Goal: Find specific page/section: Find specific page/section

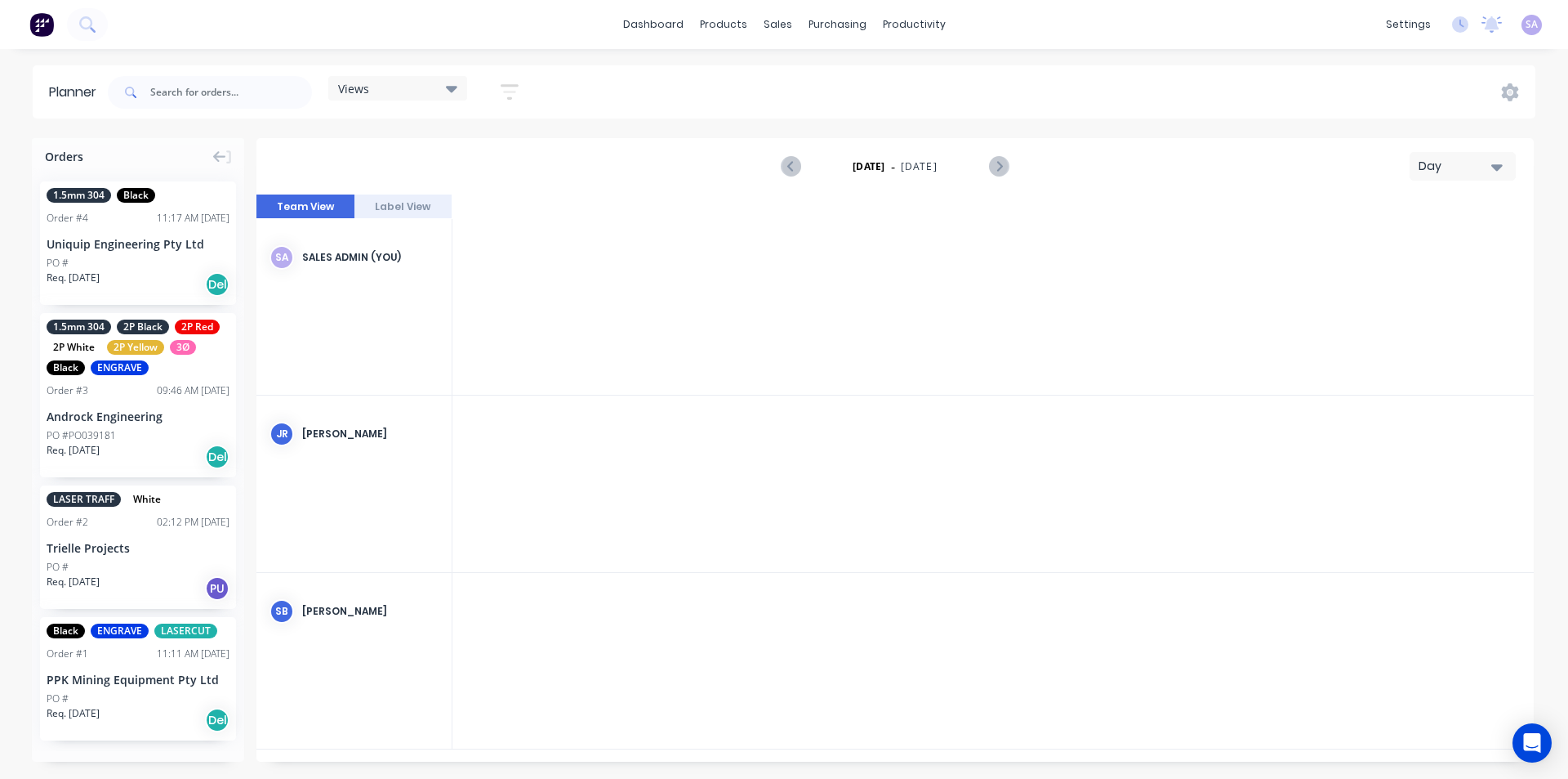
scroll to position [0, 2516]
click at [98, 732] on div "Orders 1.5mm 304 Black Order # 4 11:17 AM 04/09/25 Uniquip Engineering Pty Ltd …" at bounding box center [138, 449] width 212 height 623
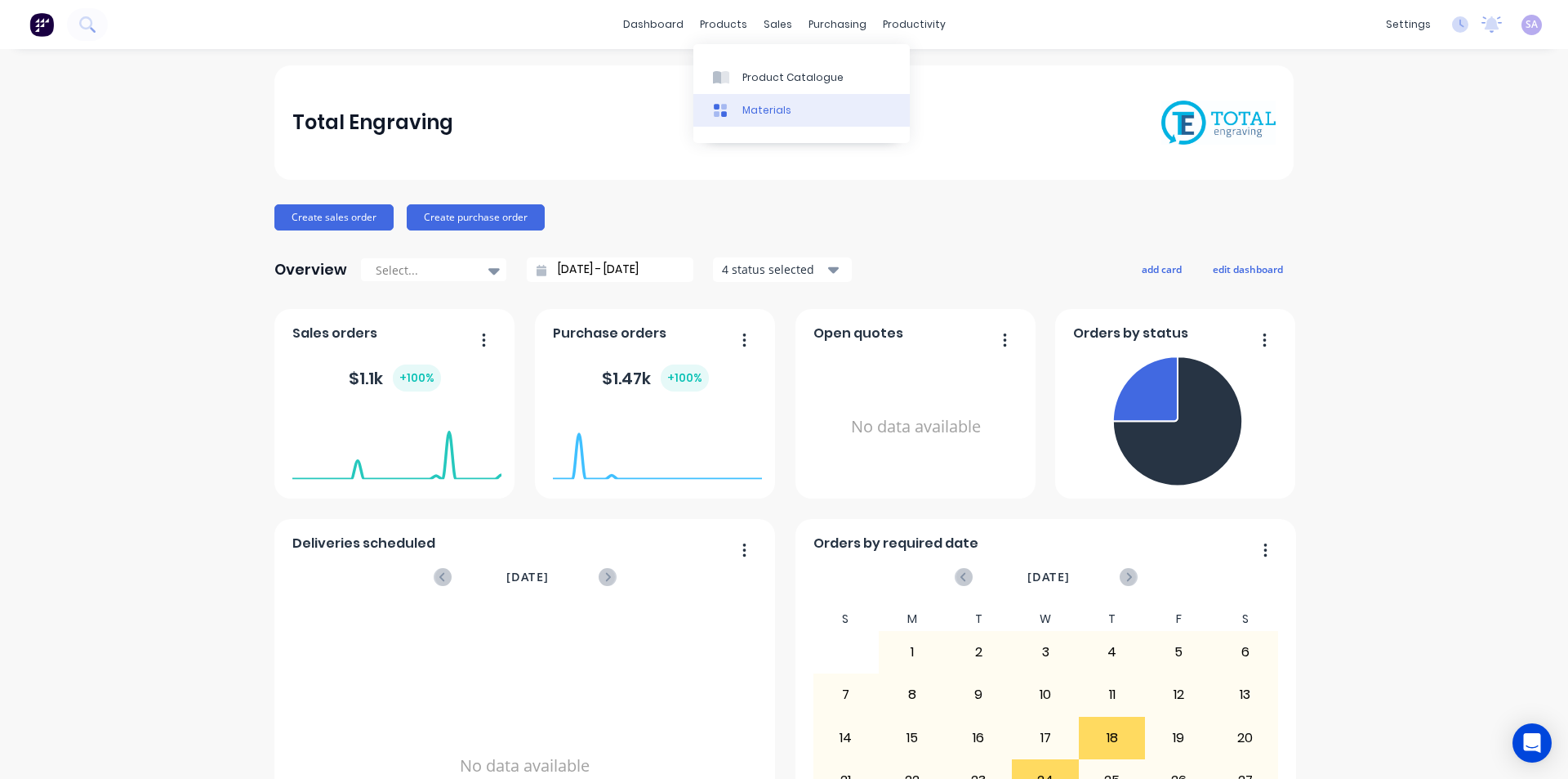
click at [784, 103] on div "Materials" at bounding box center [767, 110] width 49 height 14
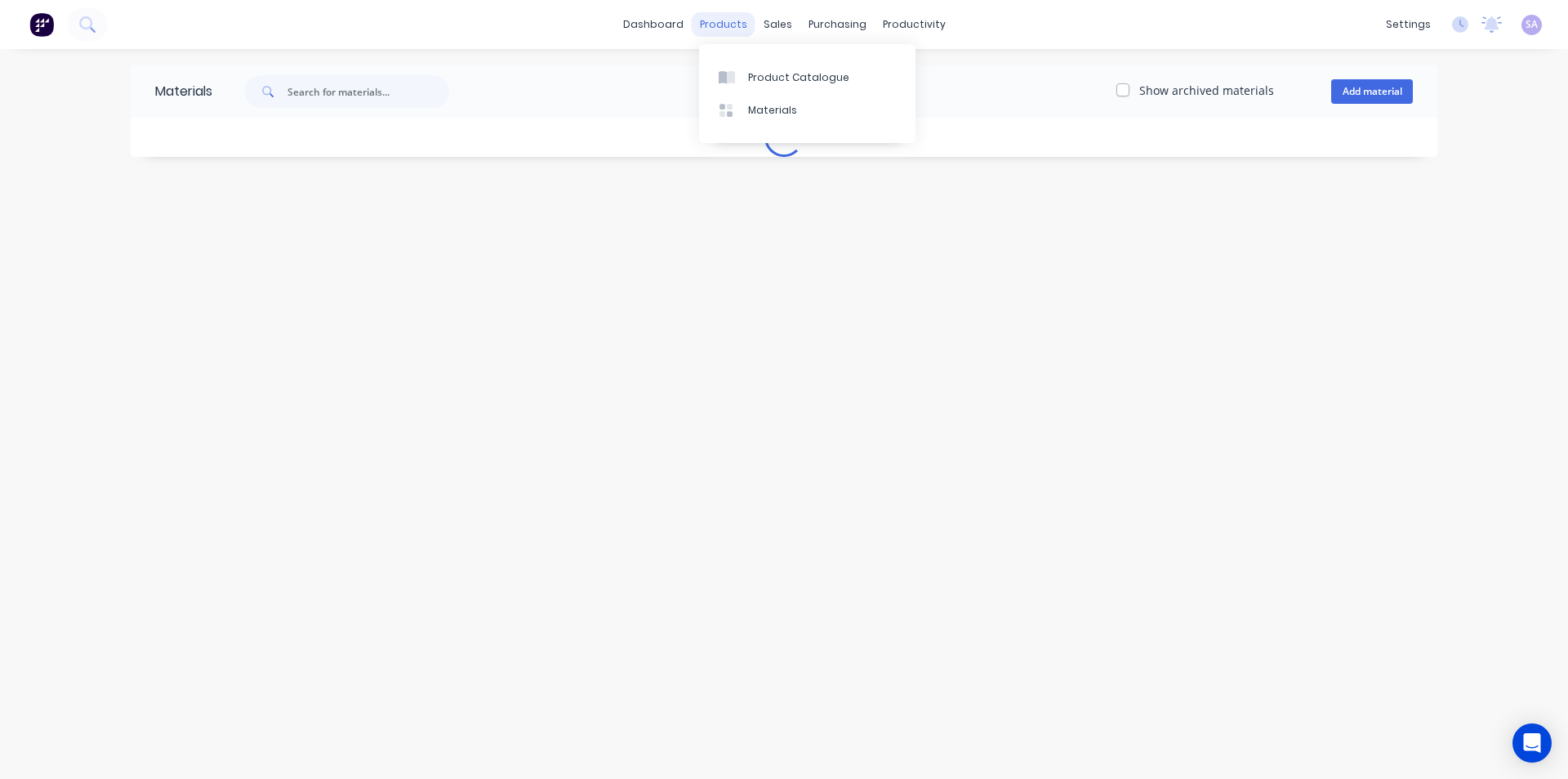
click at [714, 27] on div "products" at bounding box center [723, 24] width 63 height 25
click at [739, 70] on div at bounding box center [730, 77] width 25 height 14
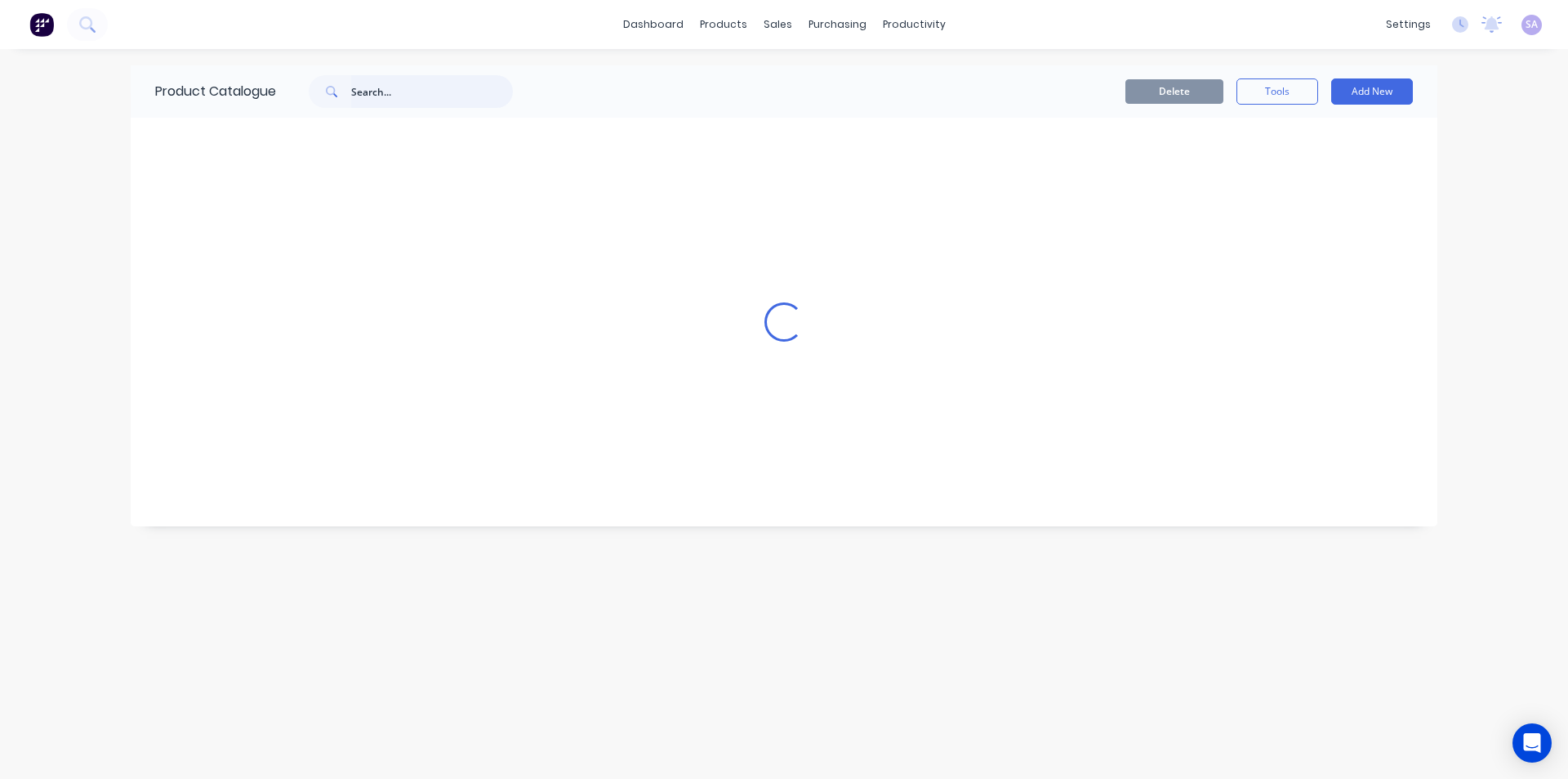
click at [351, 97] on input "text" at bounding box center [431, 91] width 161 height 33
click at [352, 91] on input "text" at bounding box center [431, 91] width 161 height 33
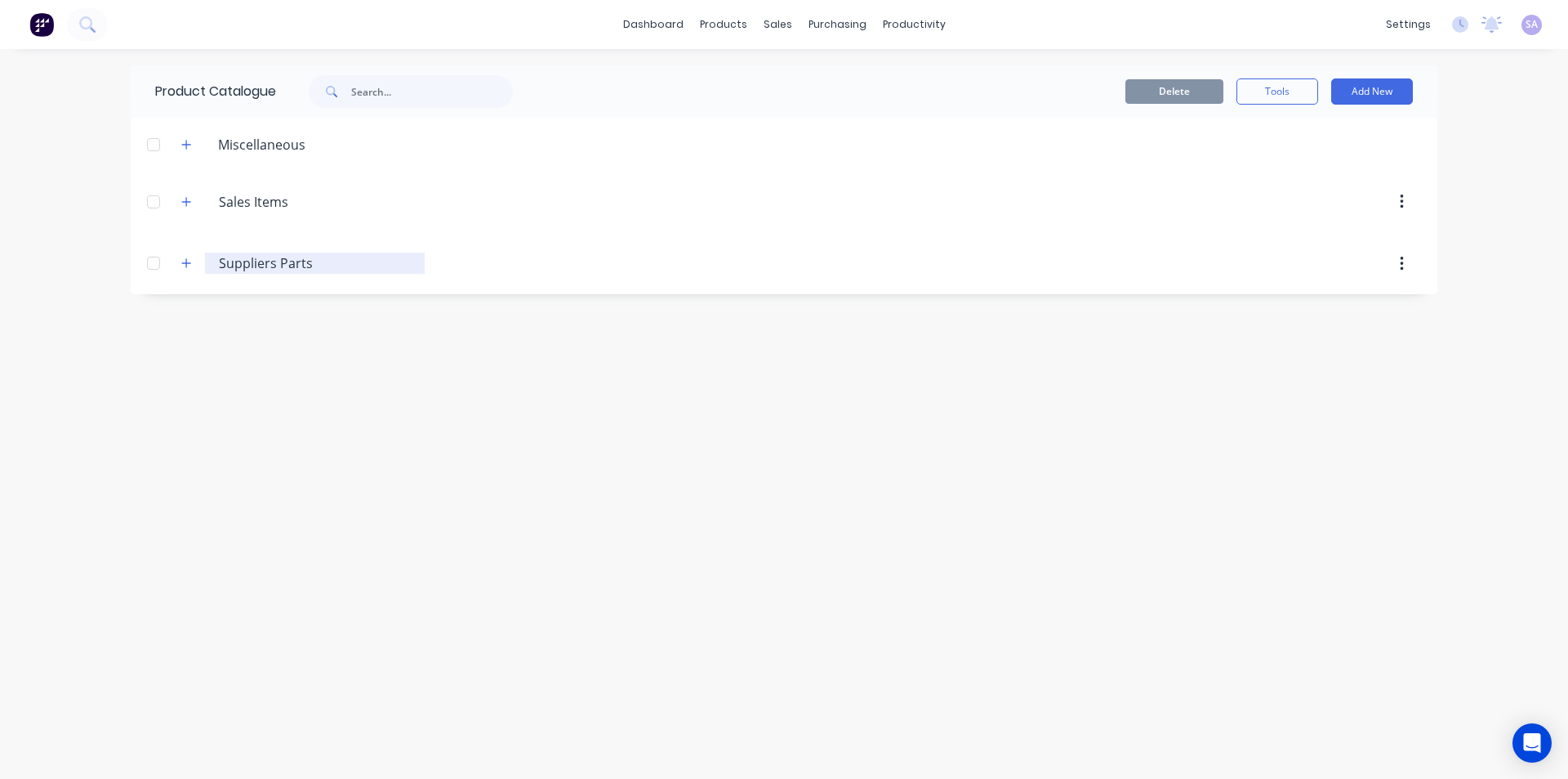
click at [248, 254] on input "Suppliers Parts" at bounding box center [317, 263] width 197 height 19
click at [182, 259] on icon "button" at bounding box center [186, 263] width 9 height 9
